Goal: Task Accomplishment & Management: Use online tool/utility

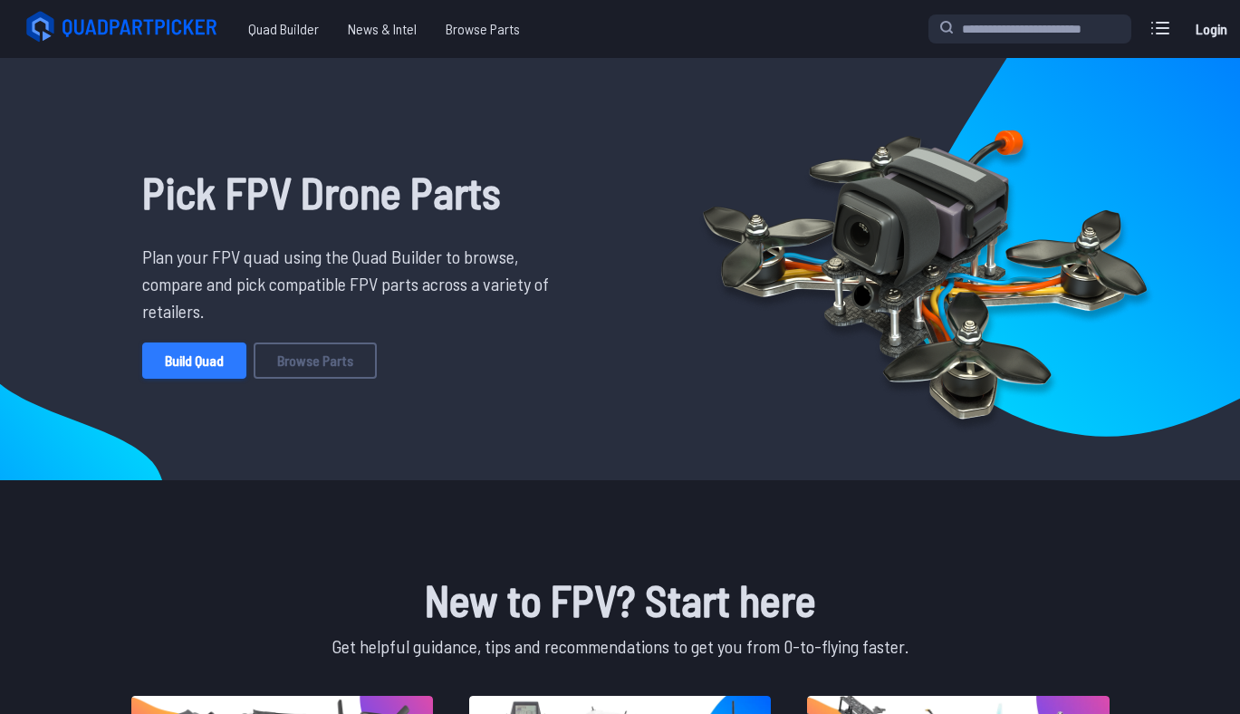
click at [194, 358] on link "Build Quad" at bounding box center [194, 360] width 104 height 36
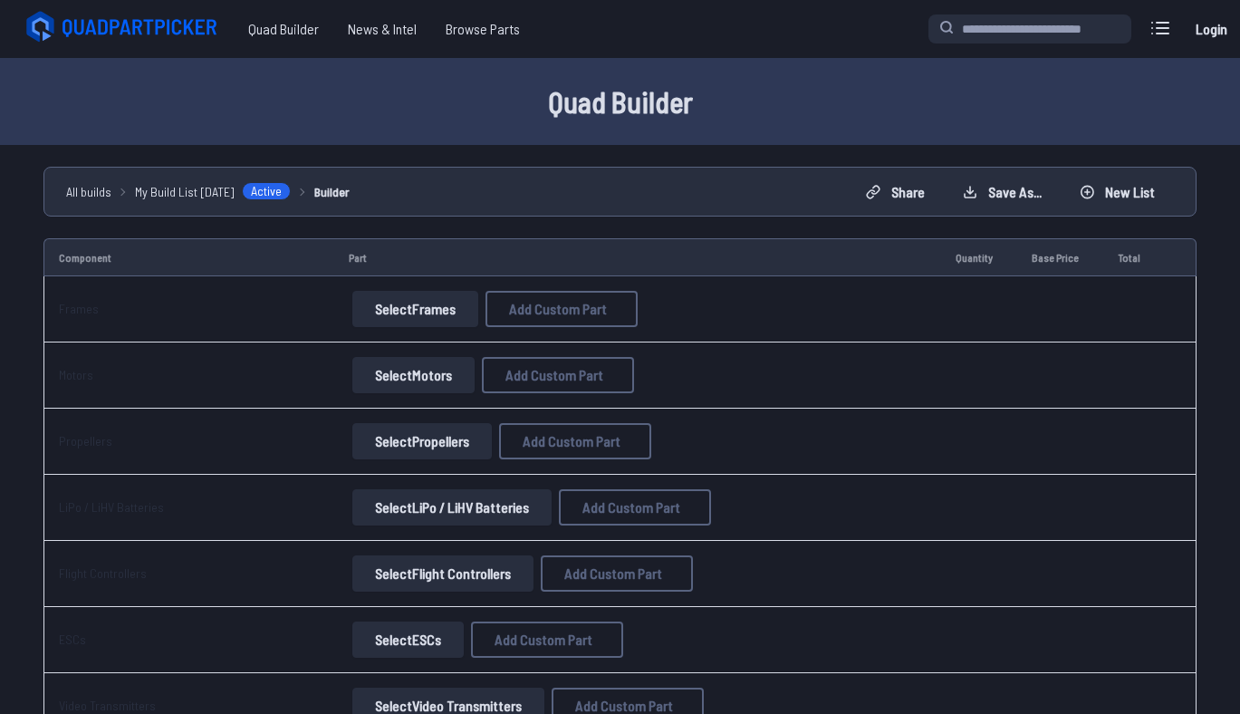
click at [399, 318] on button "Select Frames" at bounding box center [415, 309] width 126 height 36
click at [412, 317] on button "Select Frames" at bounding box center [415, 309] width 126 height 36
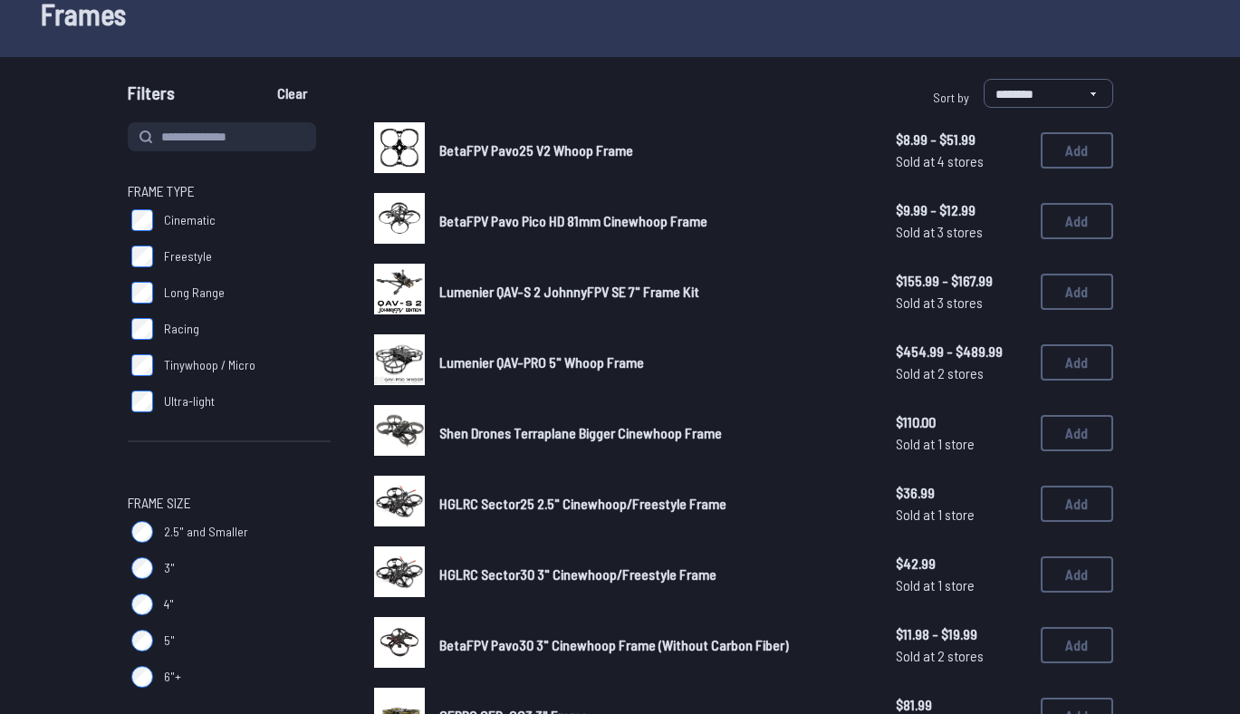
scroll to position [104, 0]
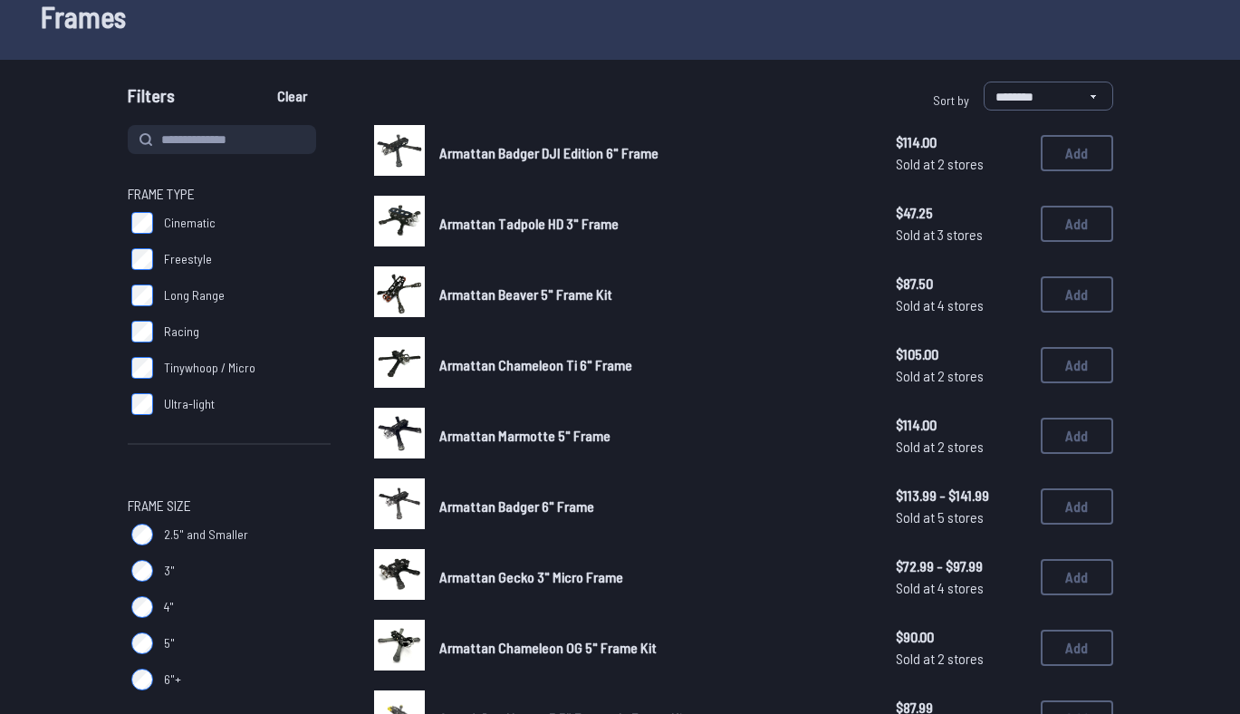
scroll to position [81, 0]
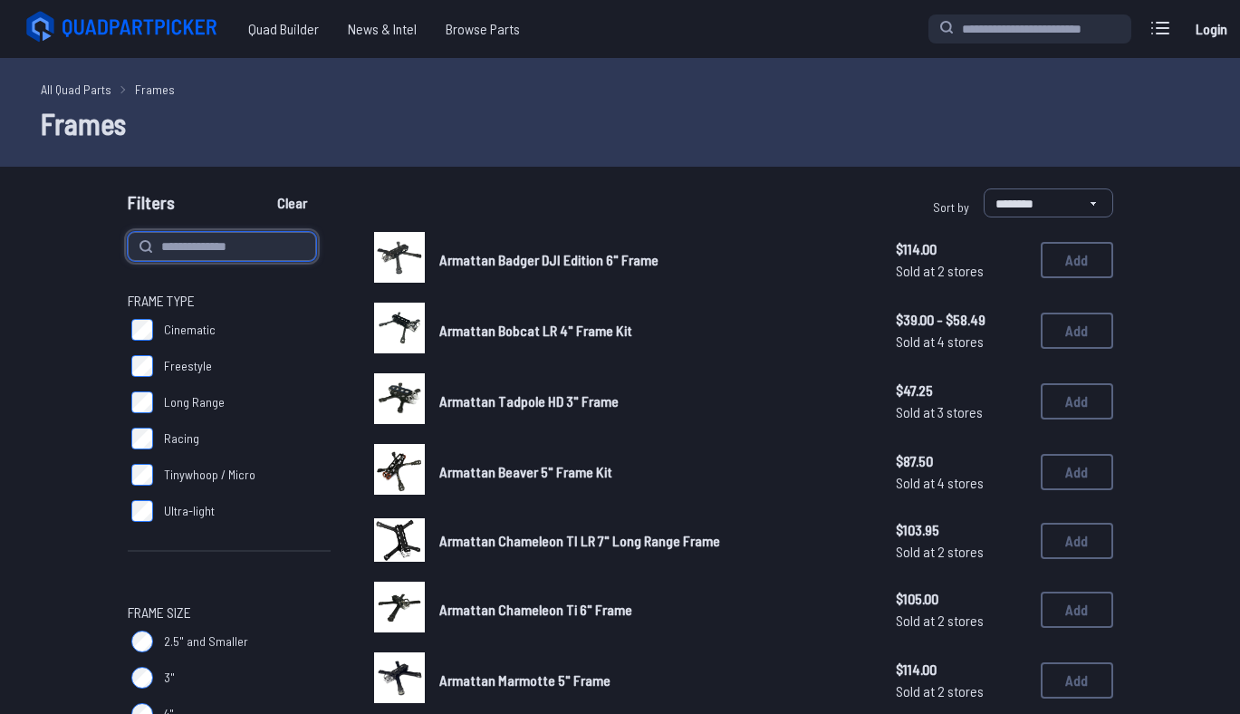
click at [252, 252] on input at bounding box center [222, 246] width 188 height 29
type input "*******"
click at [262, 188] on button "Clear" at bounding box center [292, 202] width 61 height 29
type input "*******"
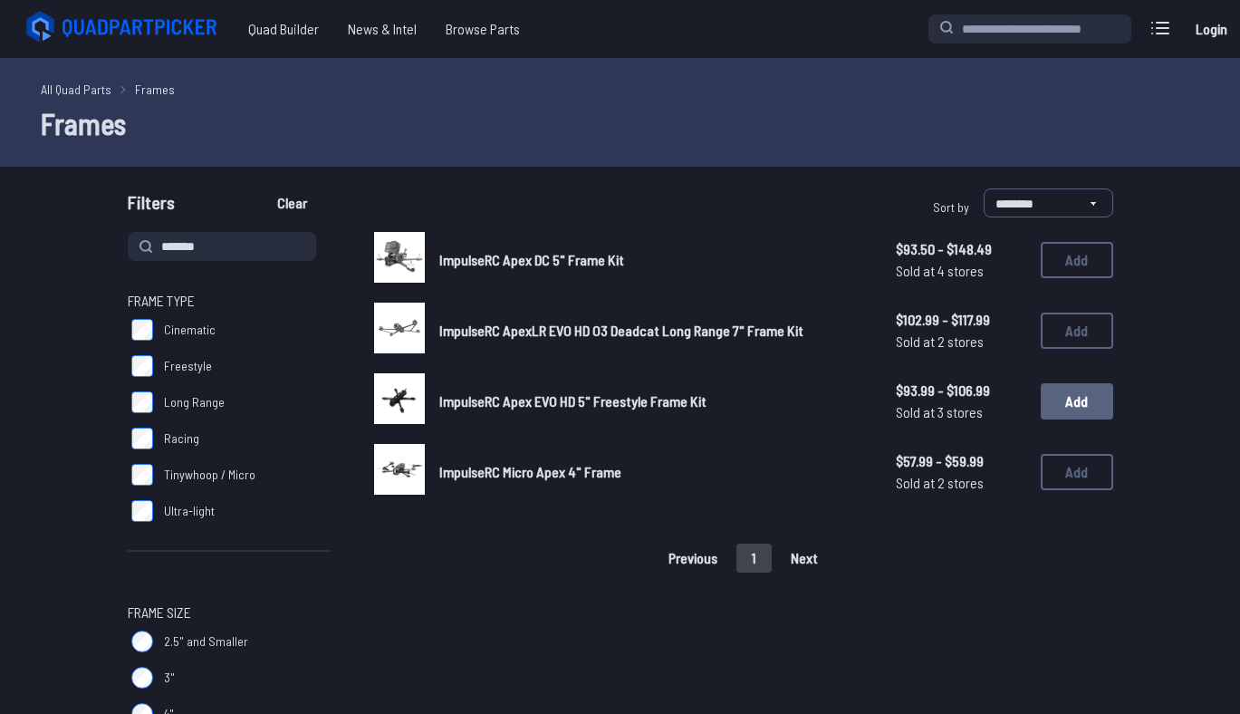
click at [1072, 402] on button "Add" at bounding box center [1076, 401] width 72 height 36
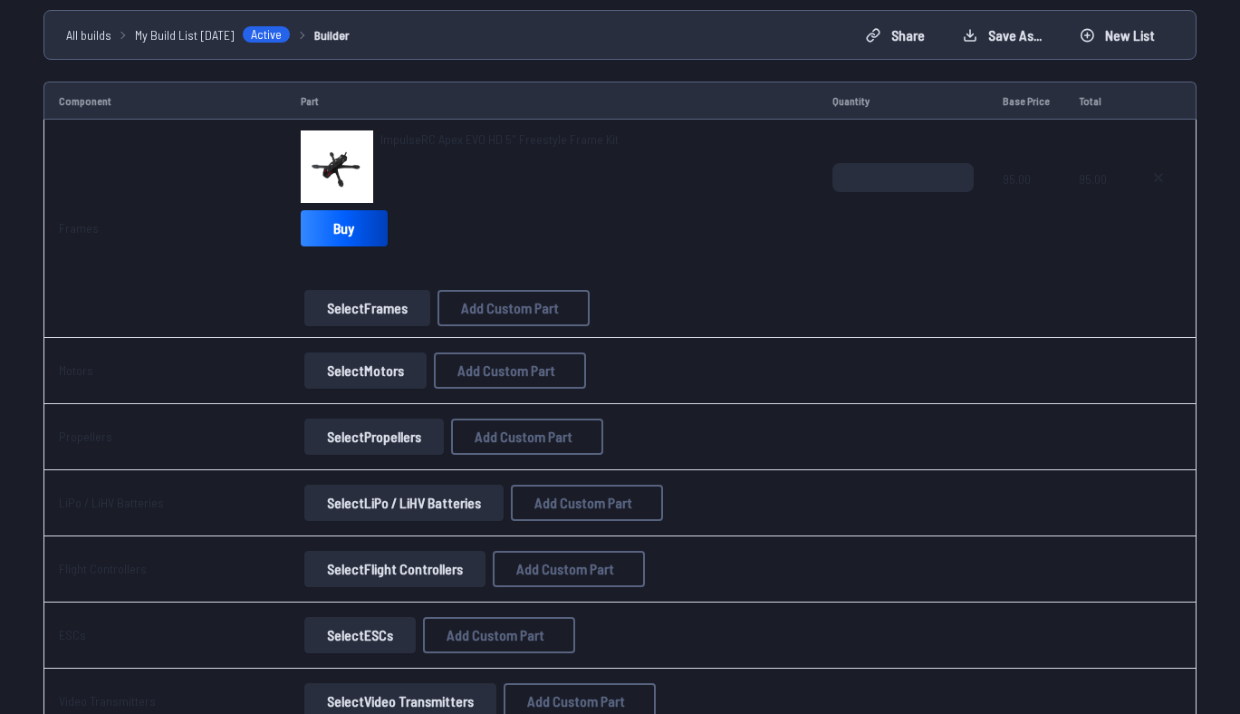
scroll to position [168, 0]
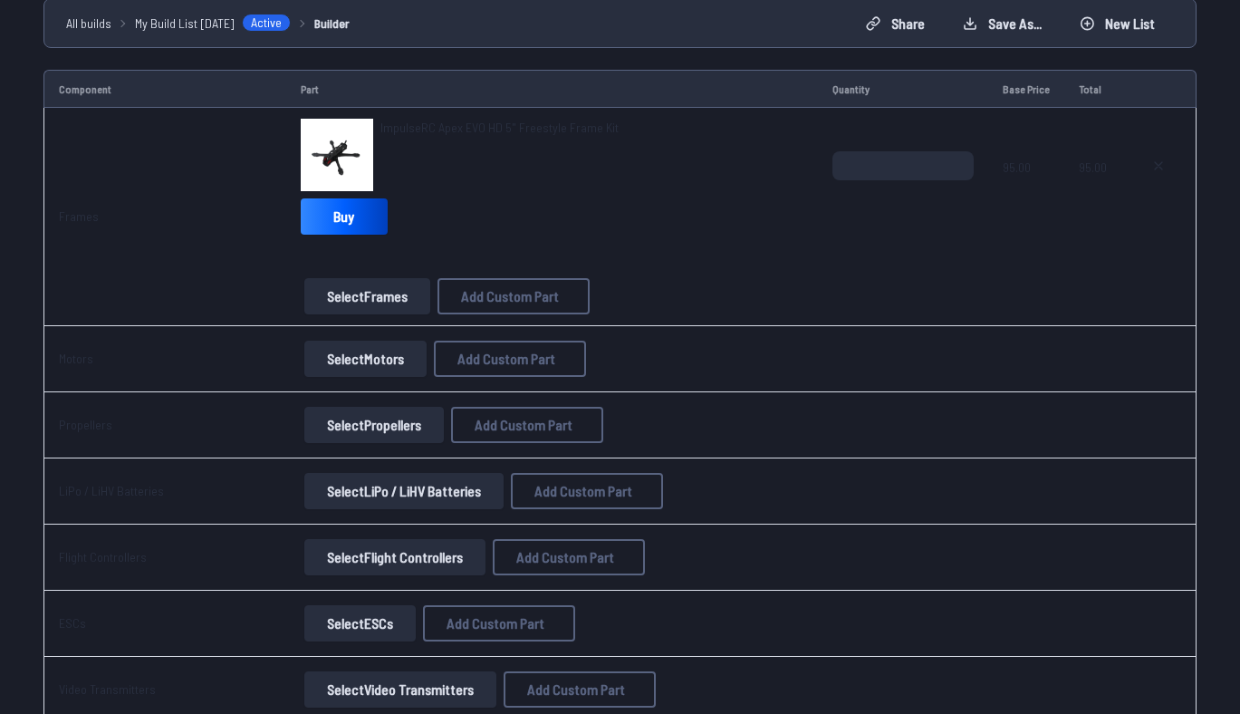
click at [360, 363] on button "Select Motors" at bounding box center [365, 358] width 122 height 36
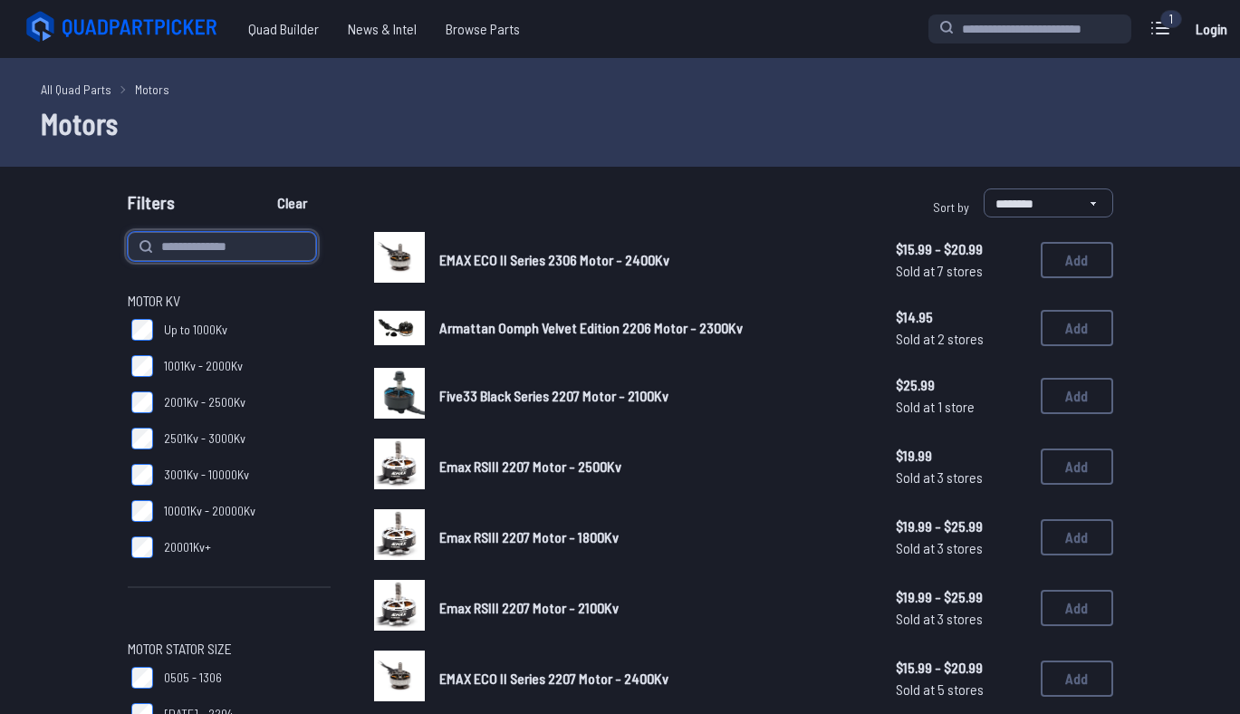
click at [183, 248] on input at bounding box center [222, 246] width 188 height 29
type input "****"
click at [262, 188] on button "Clear" at bounding box center [292, 202] width 61 height 29
type input "****"
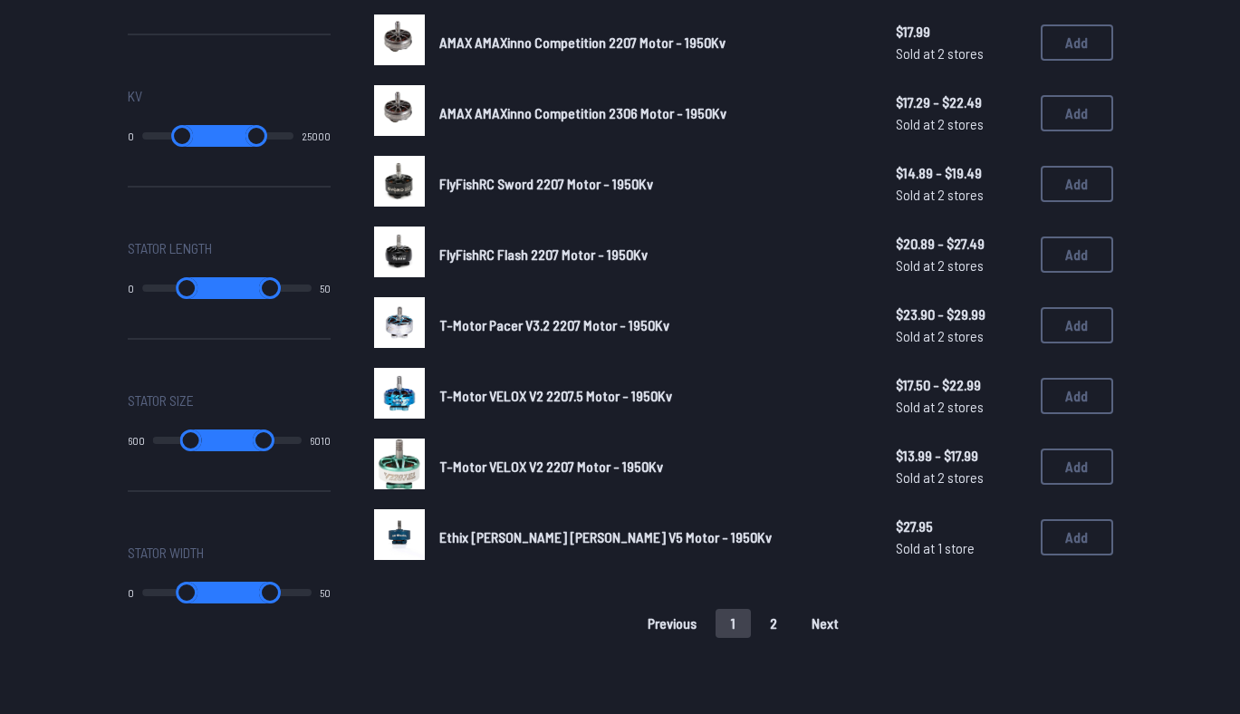
scroll to position [1107, 0]
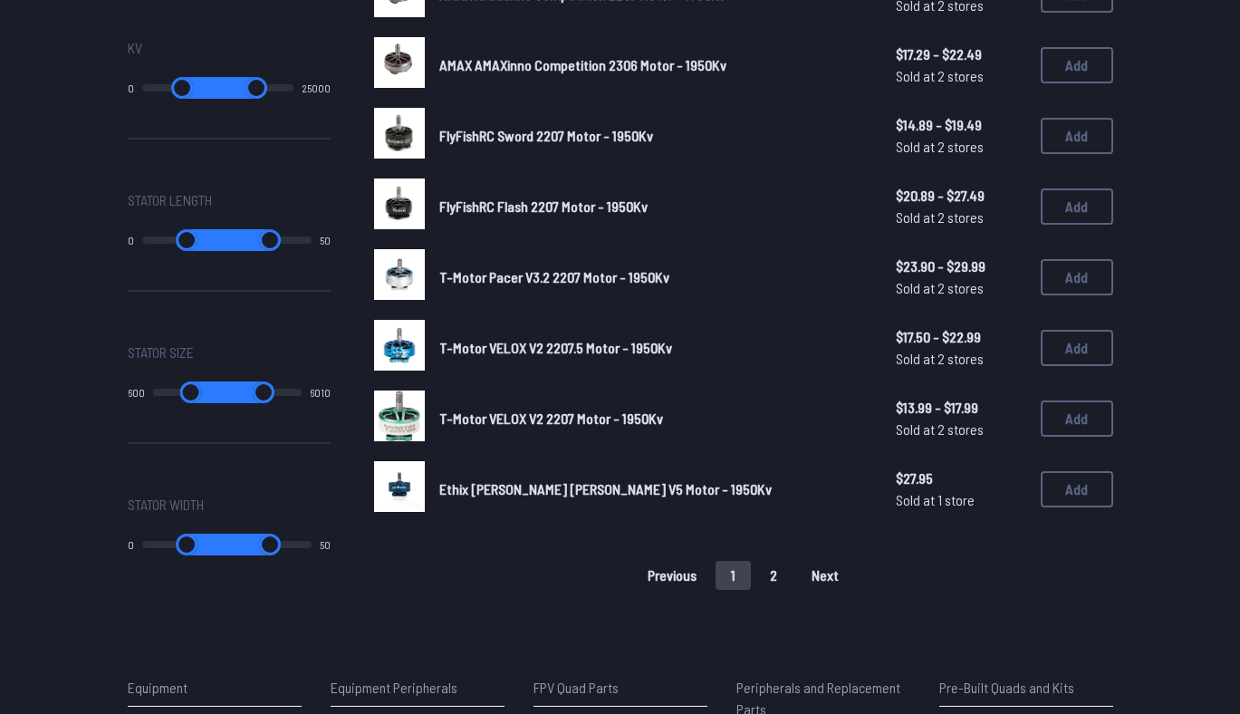
click at [767, 571] on button "2" at bounding box center [773, 575] width 38 height 29
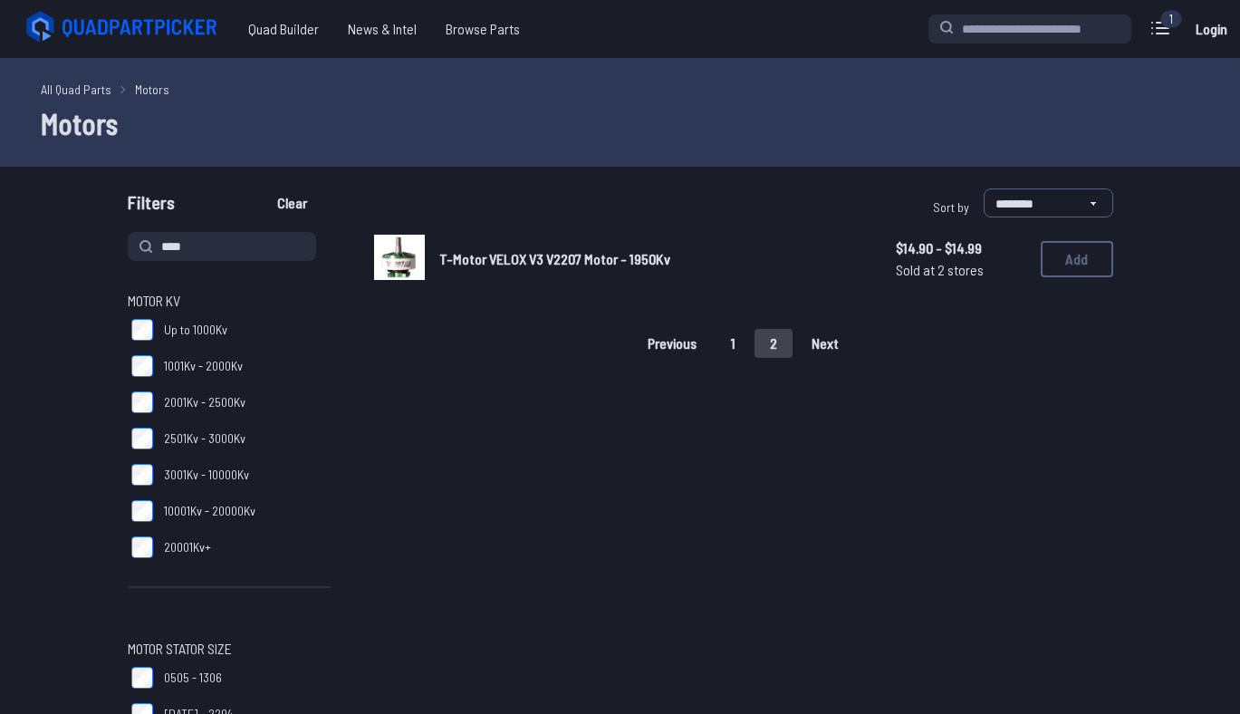
click at [737, 341] on button "1" at bounding box center [732, 343] width 35 height 29
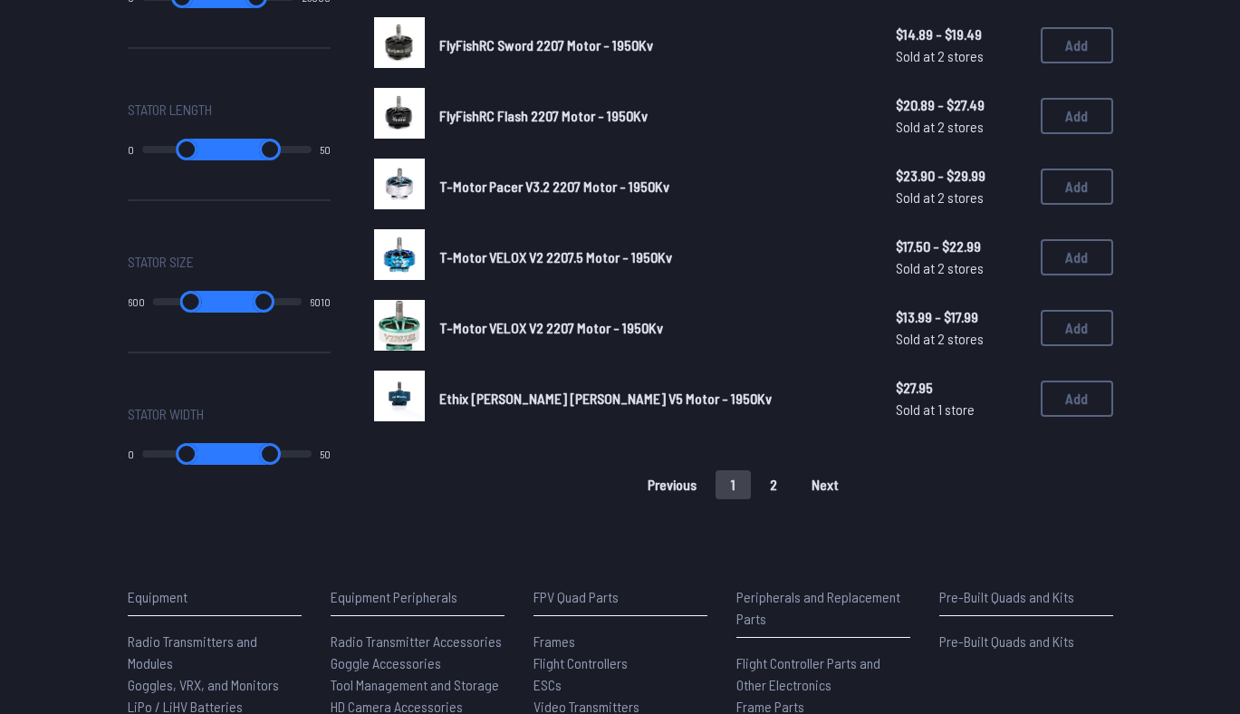
scroll to position [1203, 0]
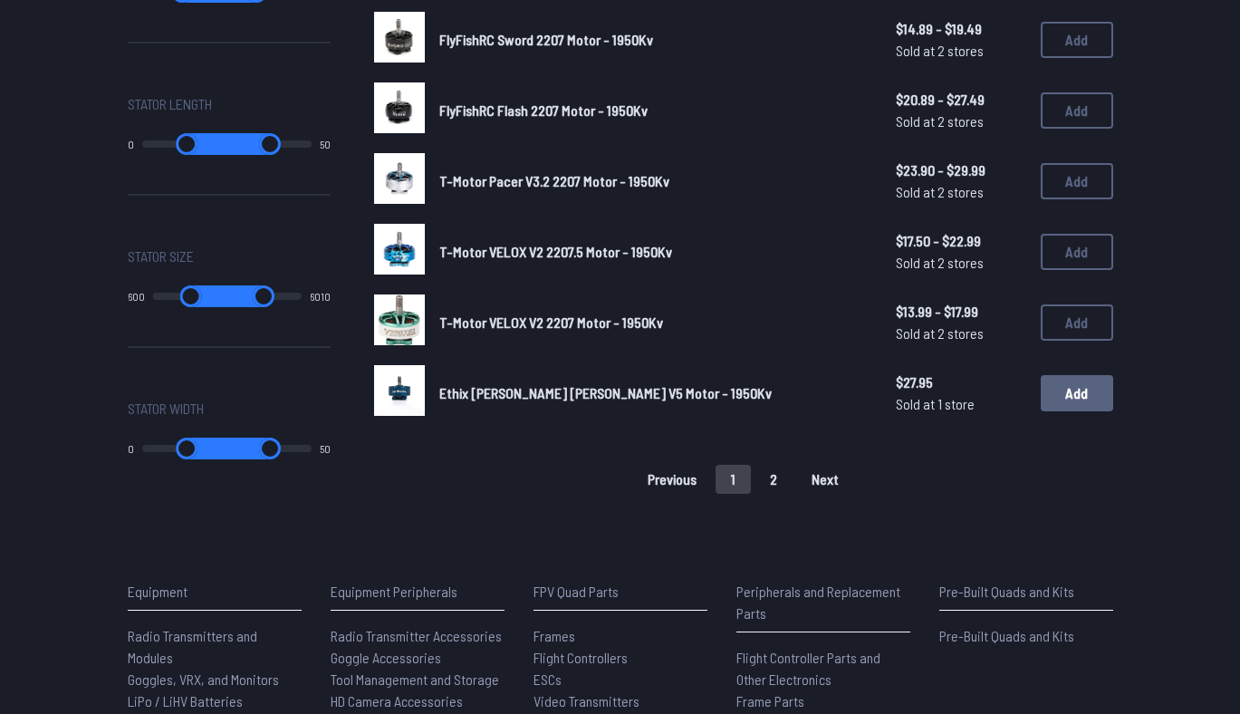
click at [1069, 387] on button "Add" at bounding box center [1076, 393] width 72 height 36
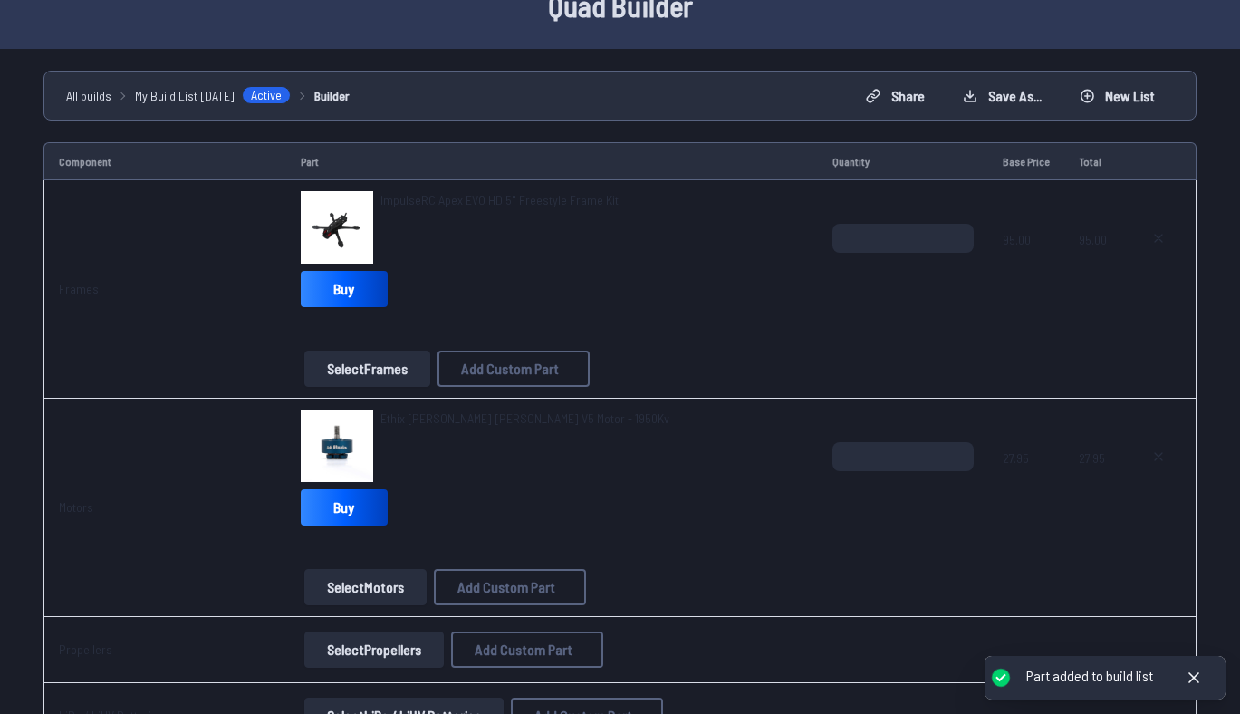
scroll to position [106, 0]
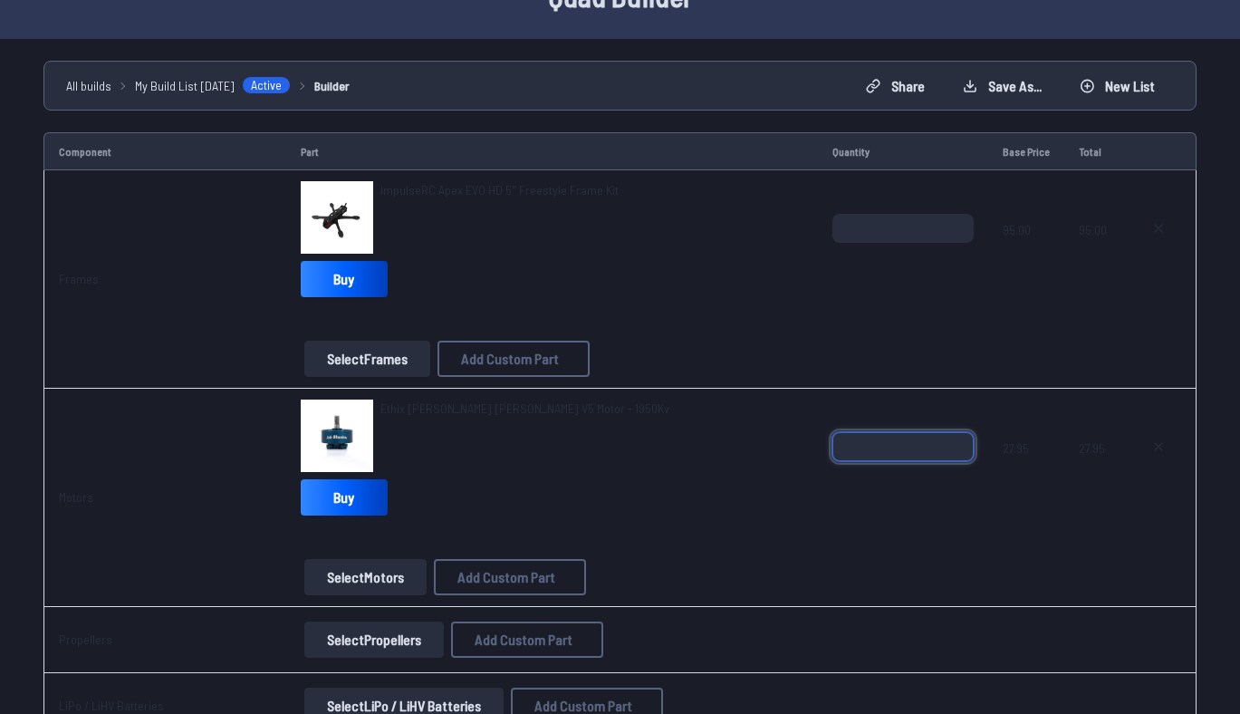
click at [906, 438] on input "*" at bounding box center [902, 446] width 141 height 29
type input "*"
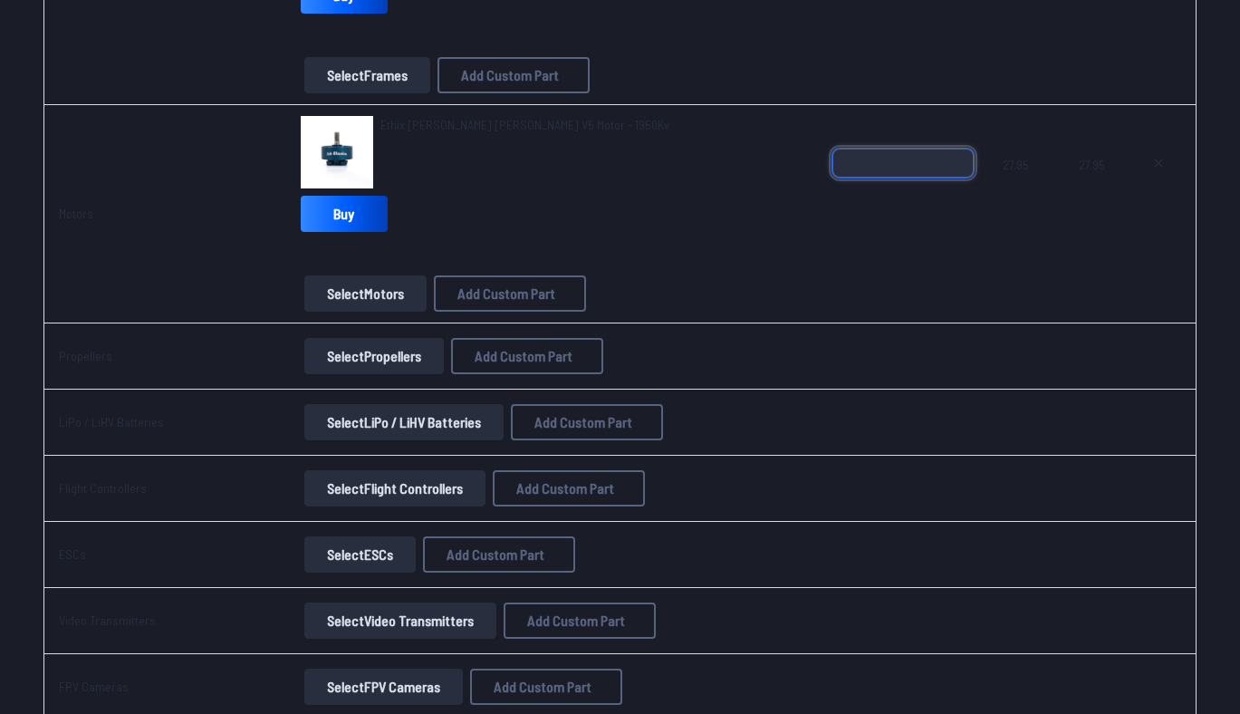
scroll to position [420, 0]
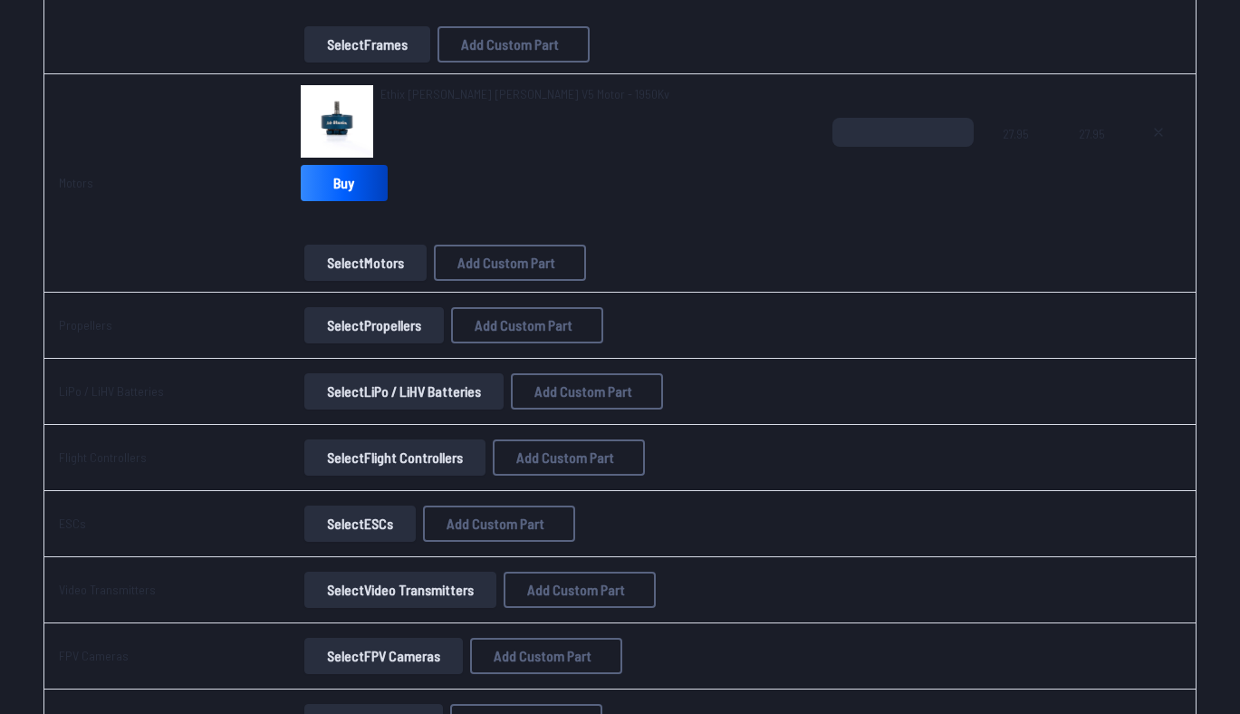
click at [417, 394] on button "Select LiPo / LiHV Batteries" at bounding box center [403, 391] width 199 height 36
click at [447, 392] on button "Select LiPo / LiHV Batteries" at bounding box center [403, 391] width 199 height 36
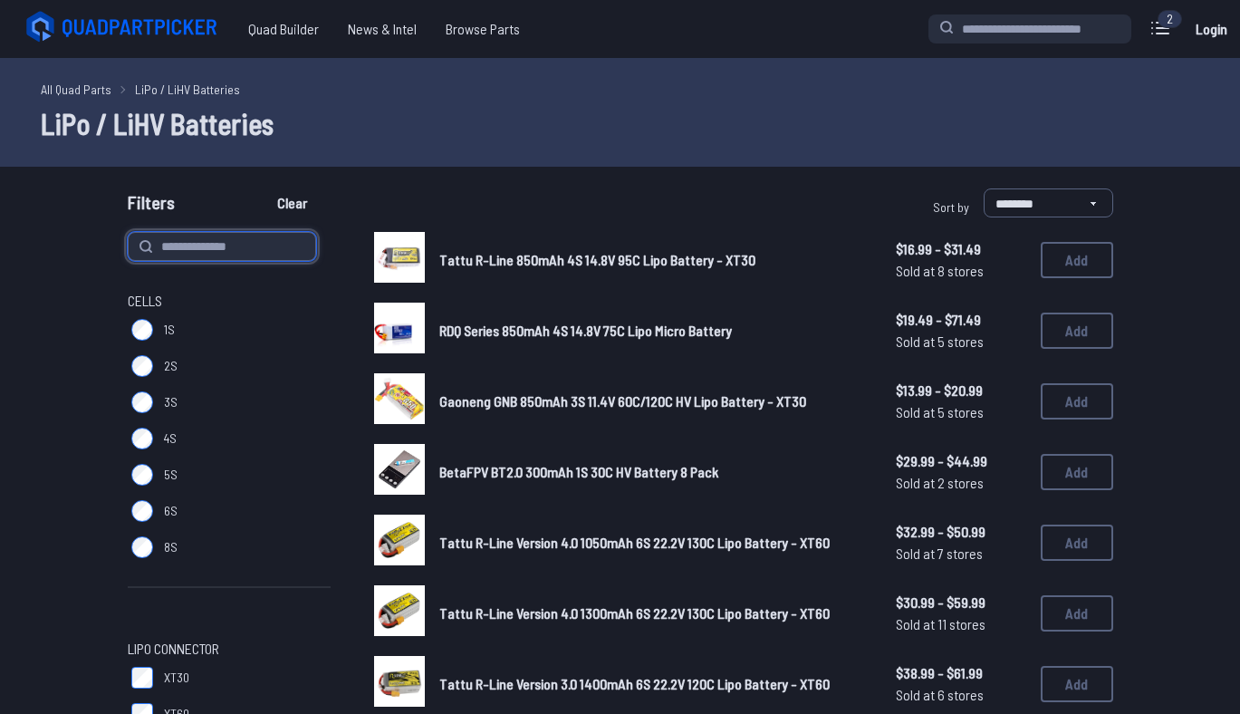
click at [237, 248] on input at bounding box center [222, 246] width 188 height 29
type input "**"
click at [262, 188] on button "Clear" at bounding box center [292, 202] width 61 height 29
type input "**"
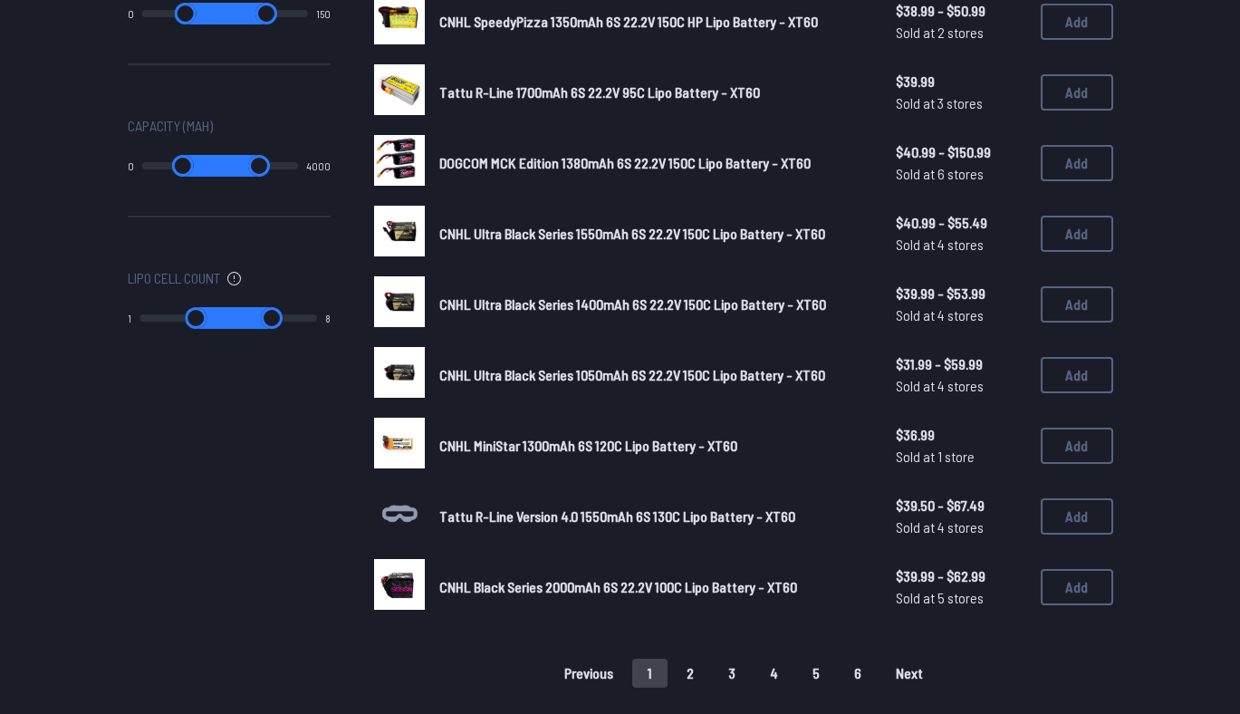
scroll to position [1007, 0]
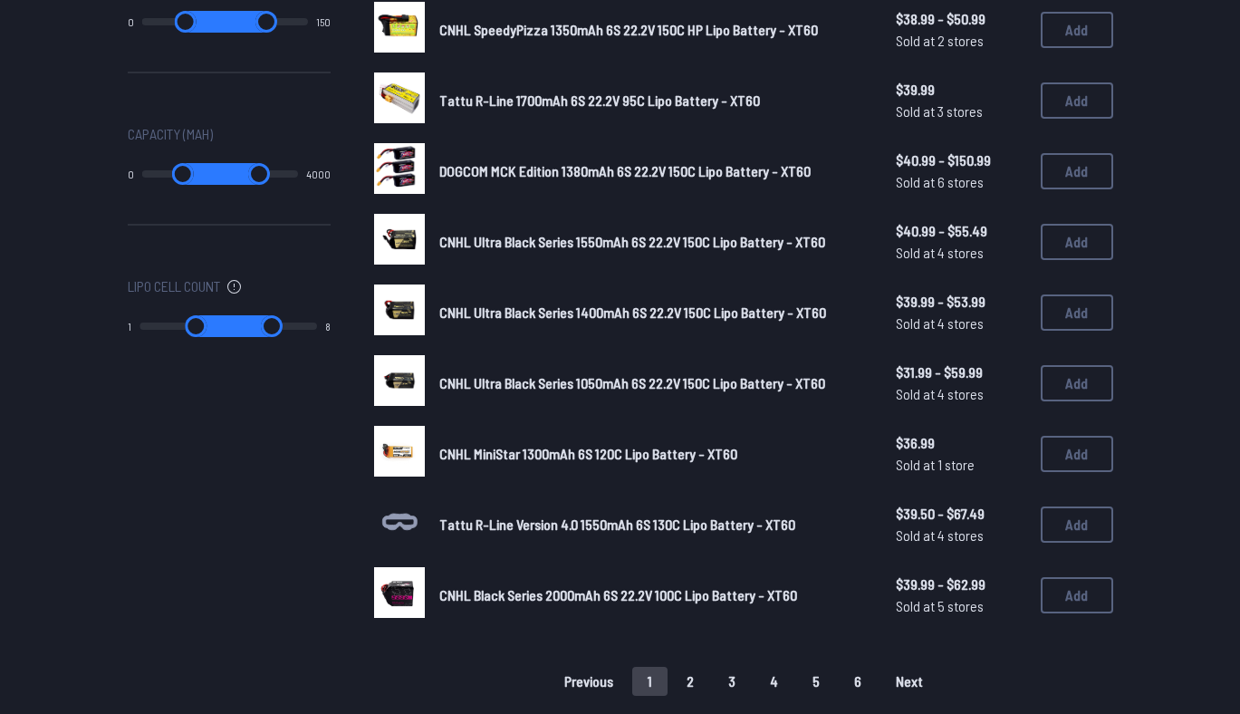
click at [683, 674] on button "2" at bounding box center [690, 680] width 38 height 29
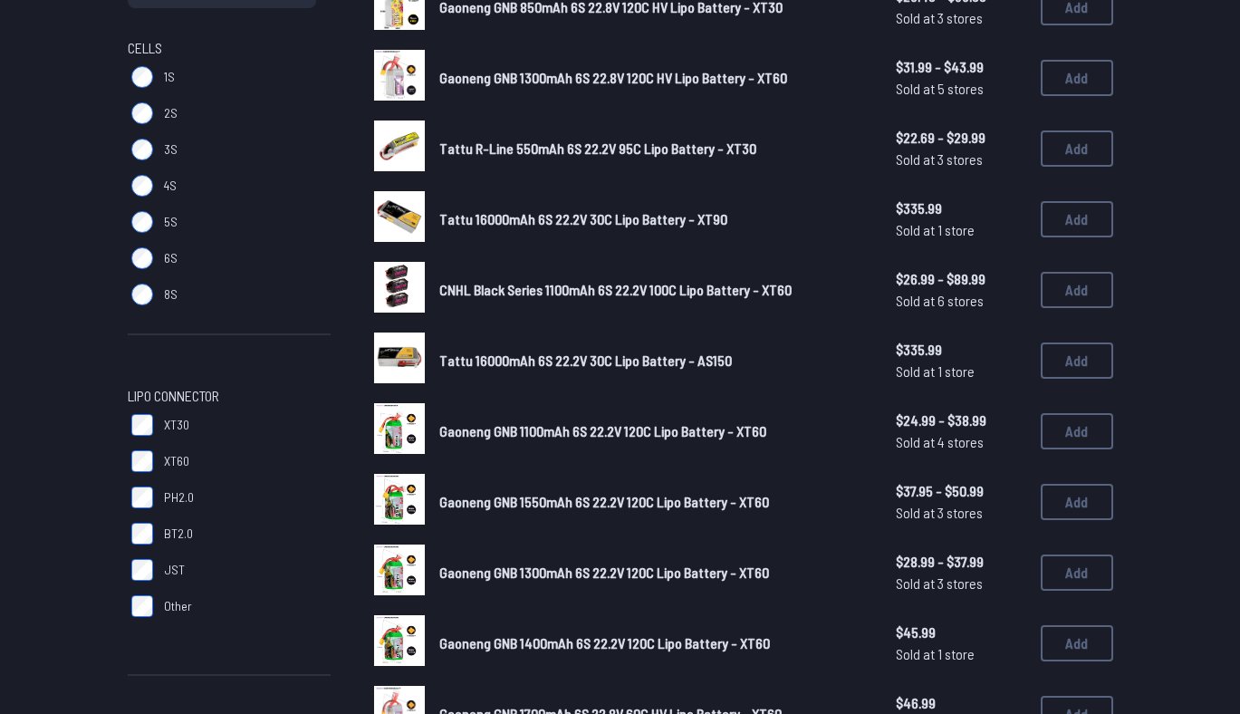
scroll to position [252, 0]
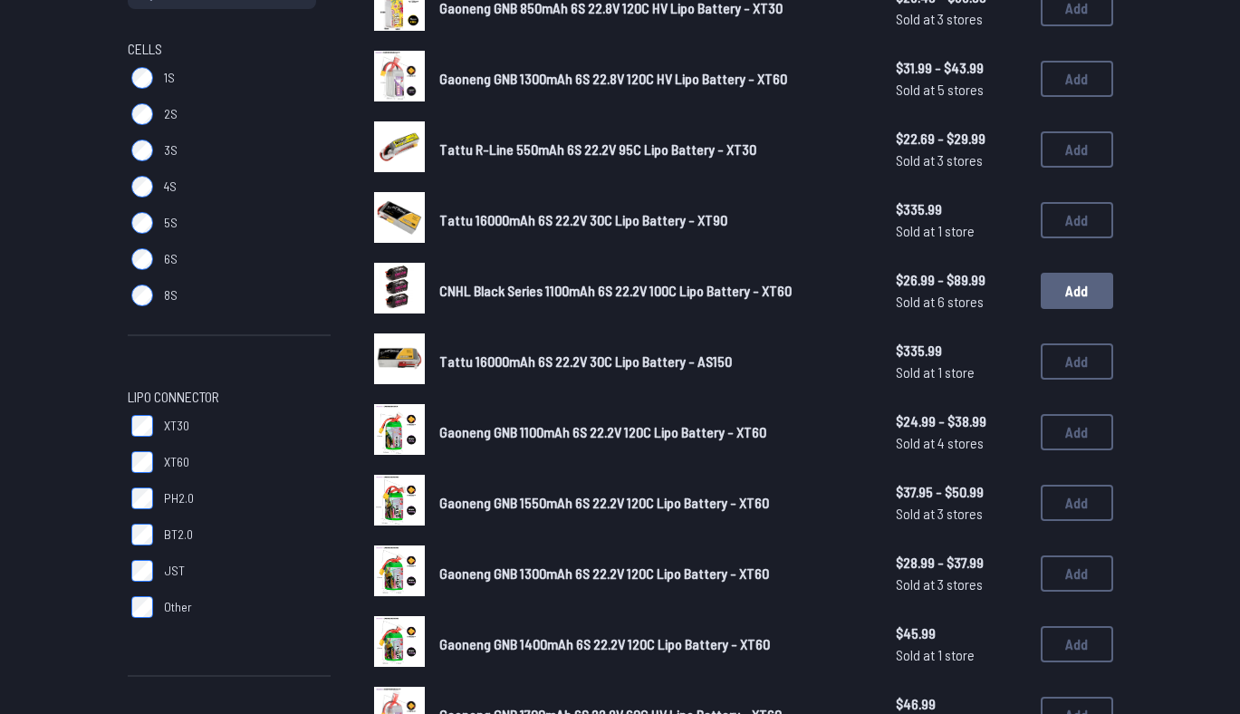
click at [1082, 295] on button "Add" at bounding box center [1076, 291] width 72 height 36
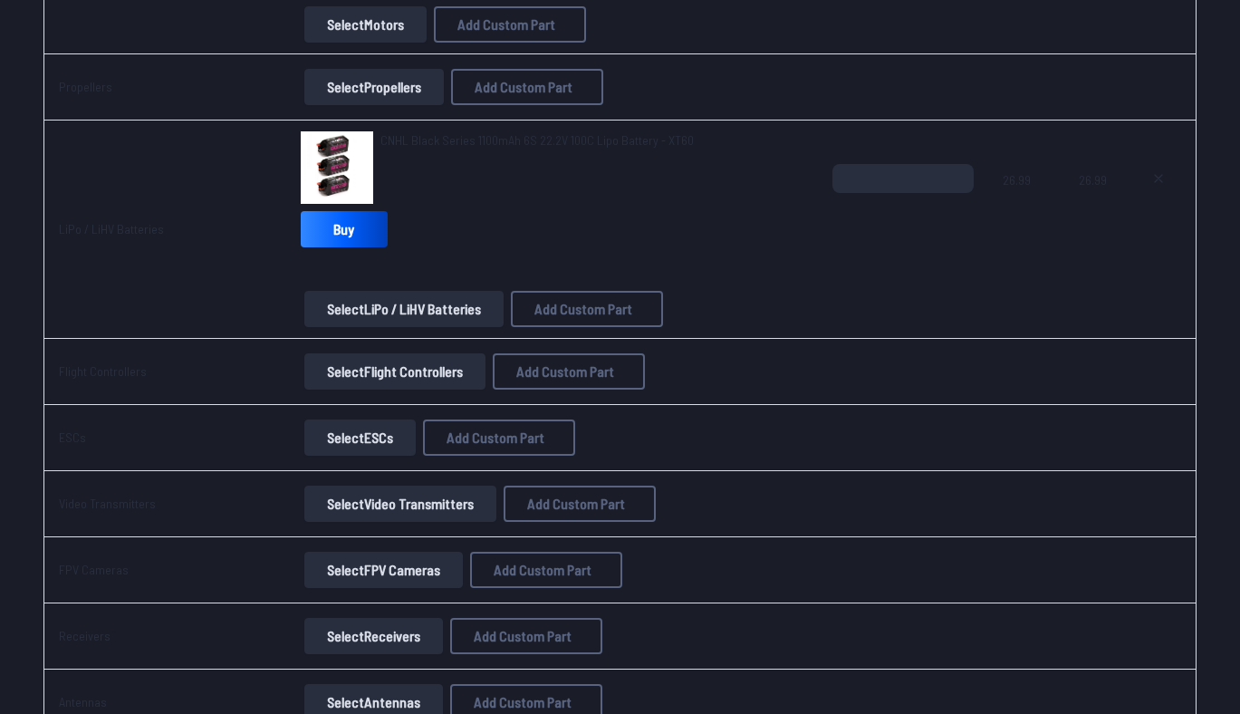
scroll to position [671, 0]
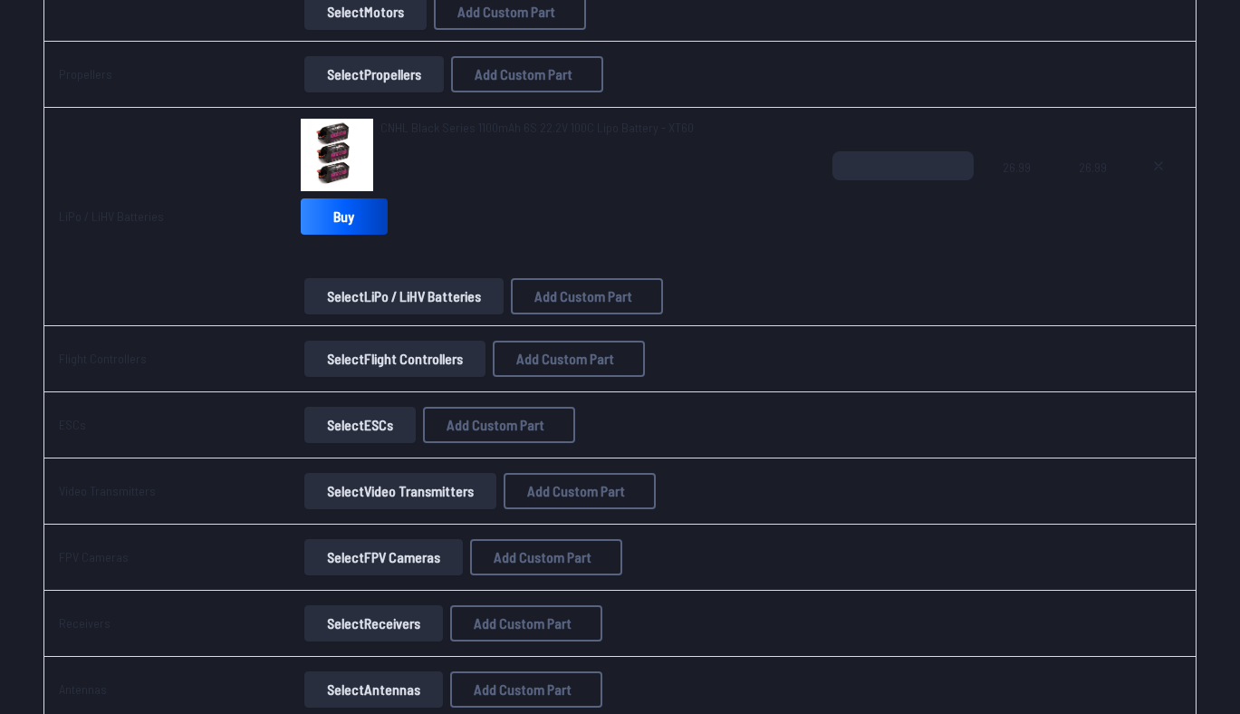
click at [405, 359] on button "Select Flight Controllers" at bounding box center [394, 358] width 181 height 36
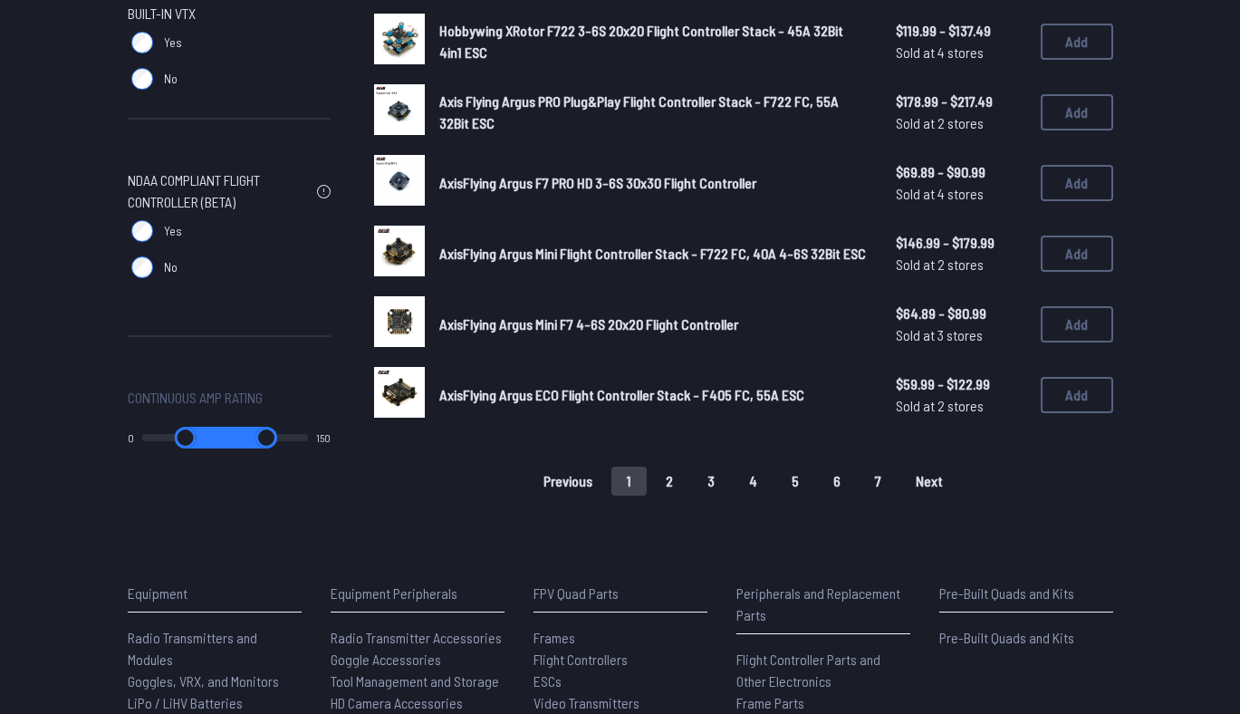
scroll to position [1229, 0]
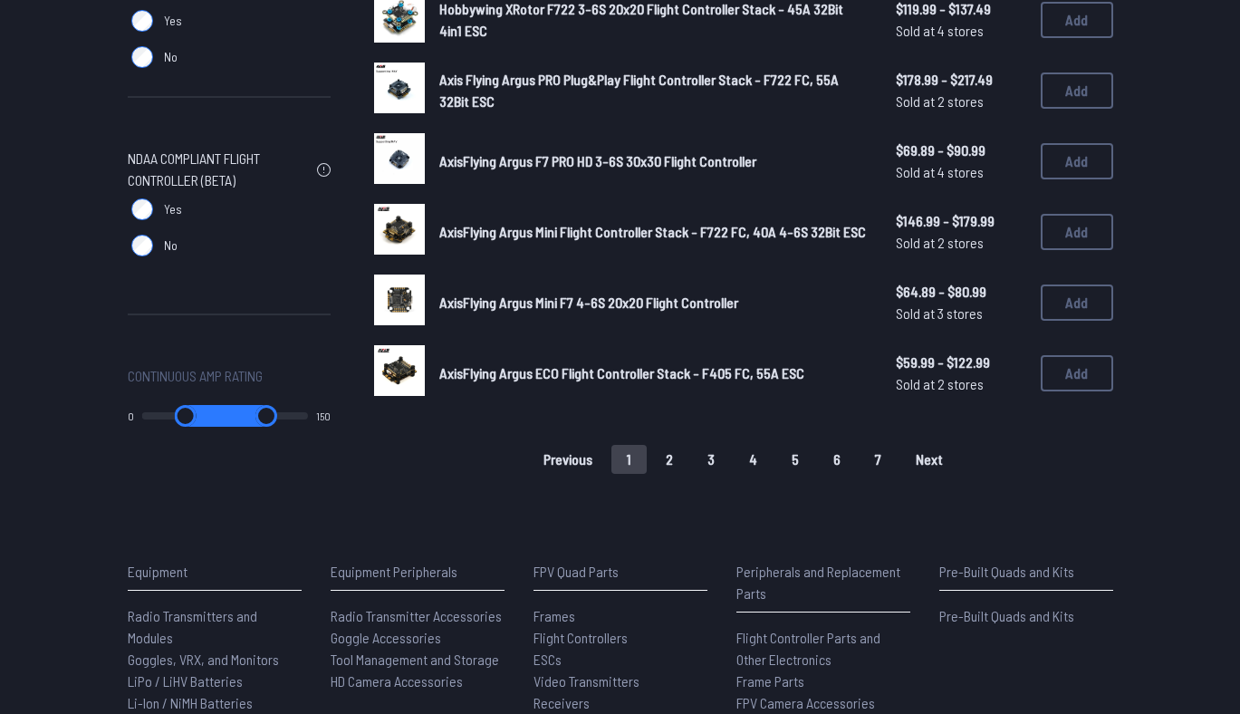
click at [677, 451] on button "2" at bounding box center [669, 459] width 38 height 29
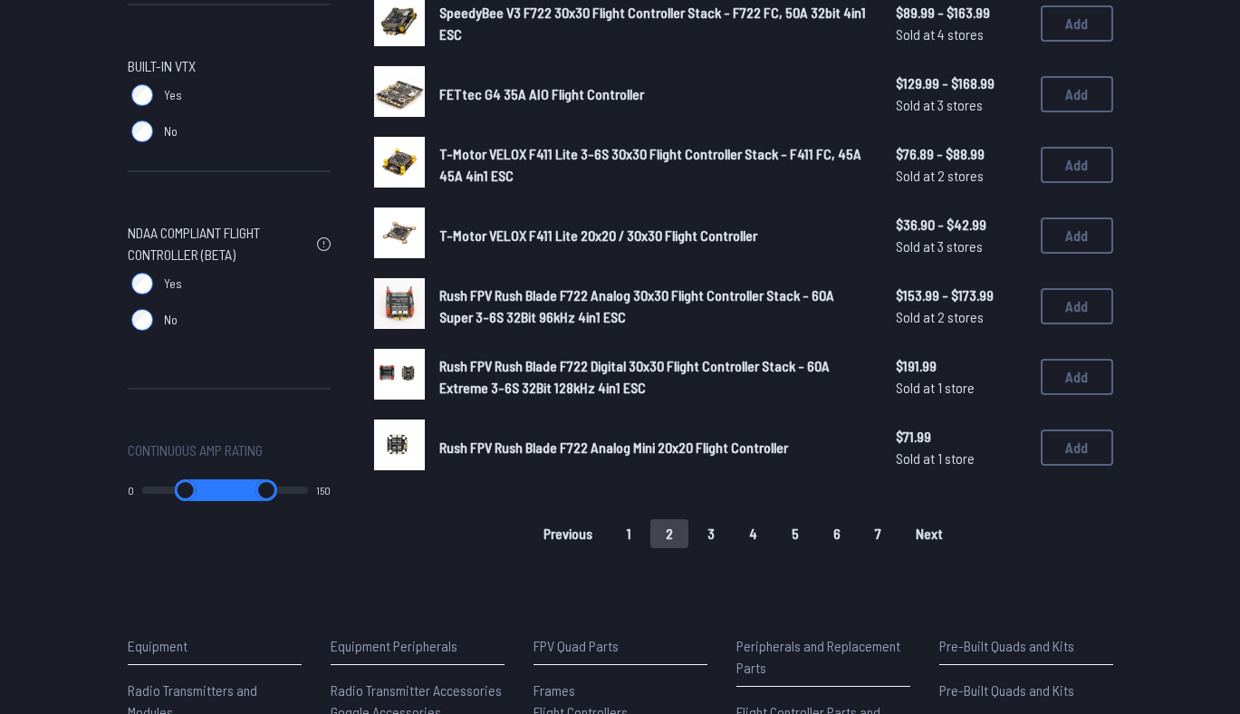
scroll to position [1171, 0]
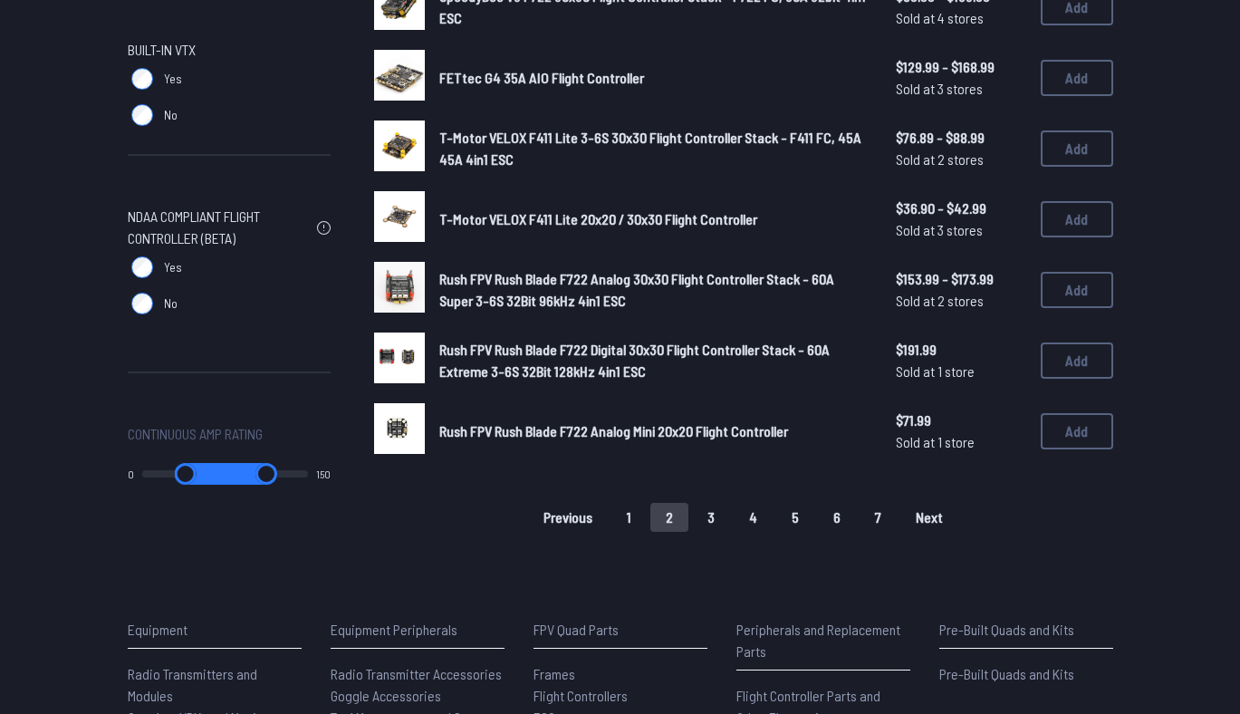
click at [714, 513] on button "3" at bounding box center [711, 517] width 38 height 29
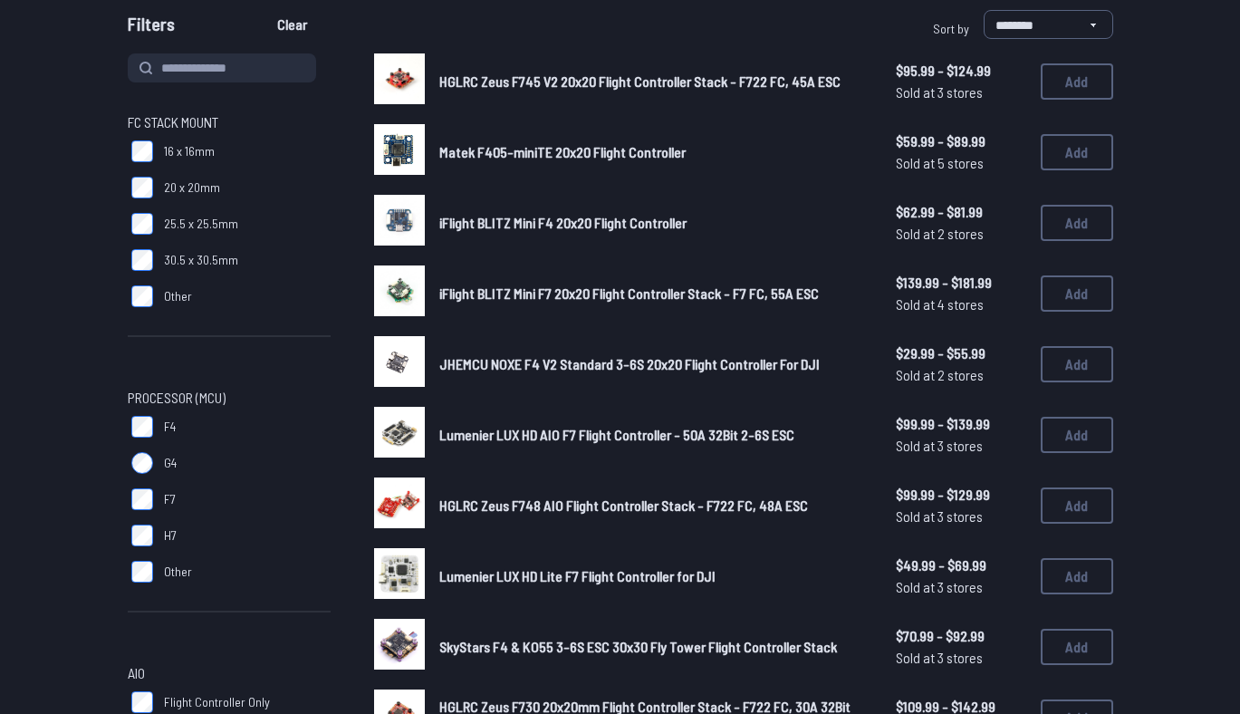
scroll to position [180, 0]
